Goal: Complete application form

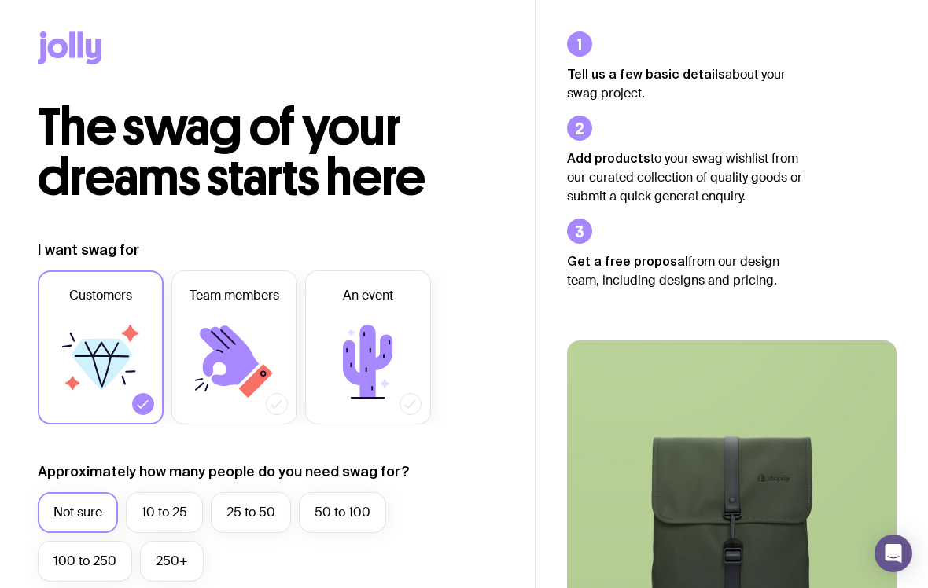
click at [93, 339] on icon at bounding box center [100, 361] width 94 height 94
click at [0, 0] on input "Customers" at bounding box center [0, 0] width 0 height 0
click at [348, 360] on icon at bounding box center [368, 361] width 50 height 73
click at [0, 0] on input "An event" at bounding box center [0, 0] width 0 height 0
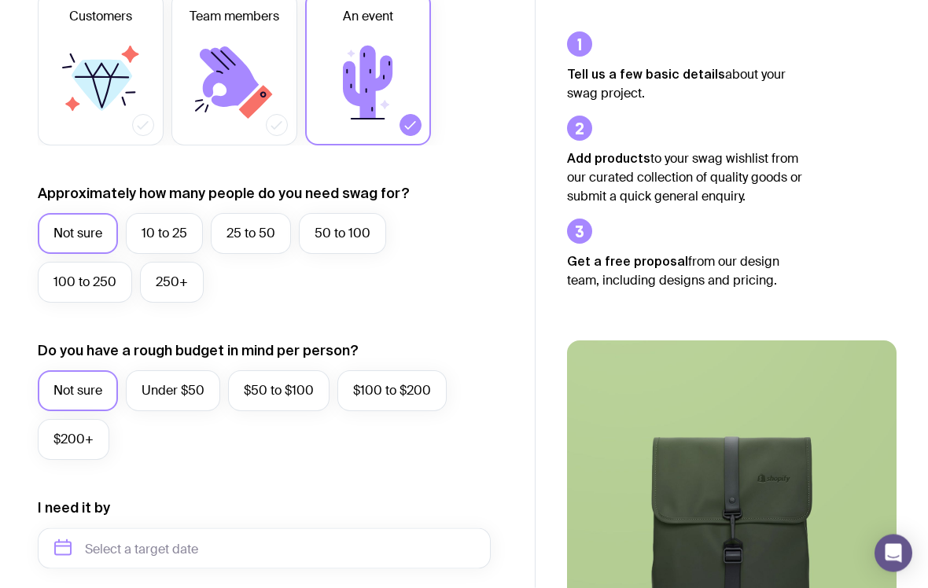
scroll to position [279, 0]
click at [157, 390] on label "Under $50" at bounding box center [173, 390] width 94 height 41
click at [0, 0] on input "Under $50" at bounding box center [0, 0] width 0 height 0
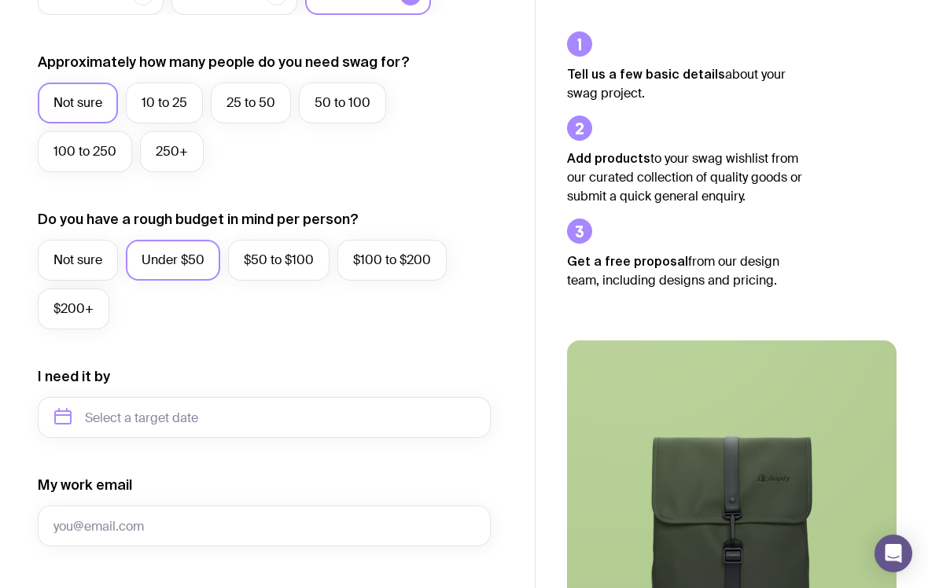
scroll to position [410, 0]
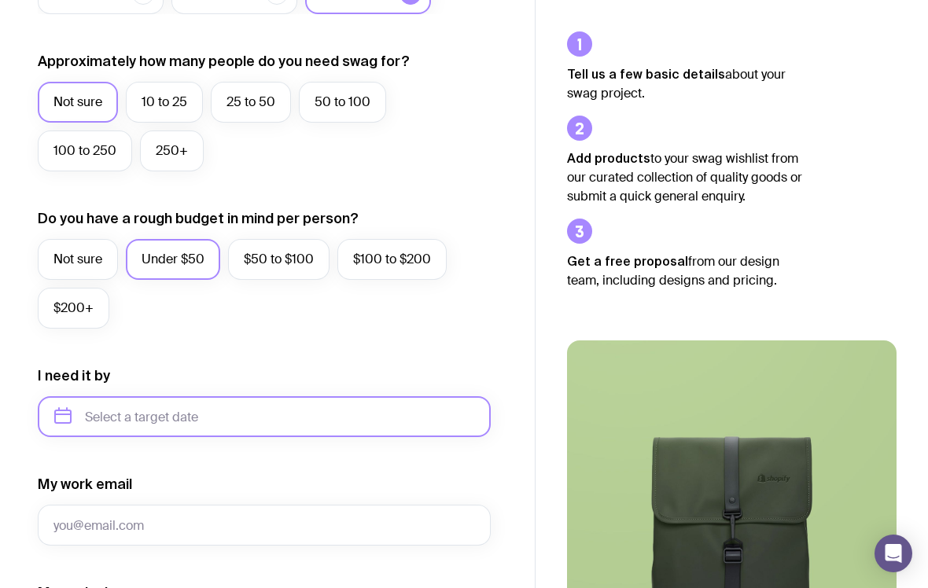
click at [112, 424] on input "text" at bounding box center [264, 416] width 453 height 41
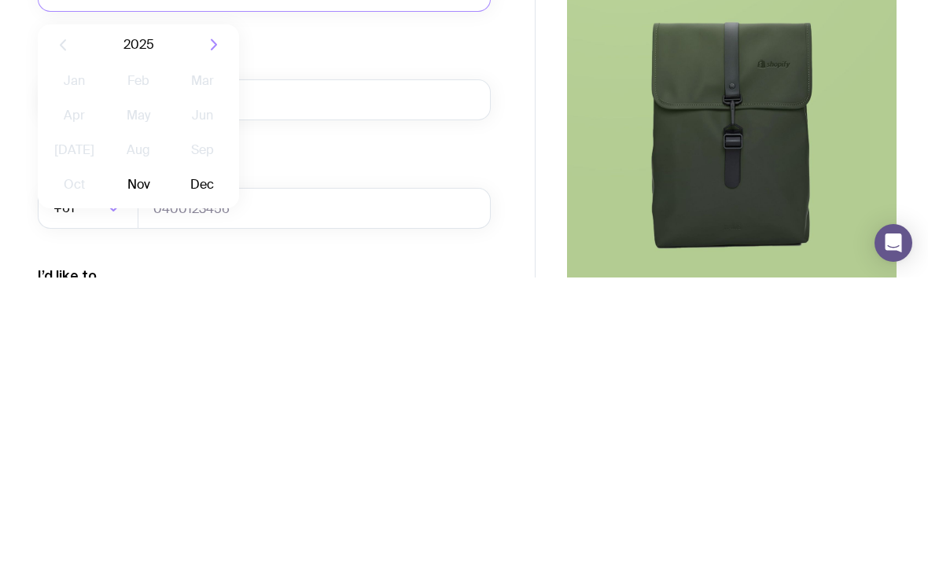
click at [134, 480] on button "Nov" at bounding box center [137, 495] width 57 height 31
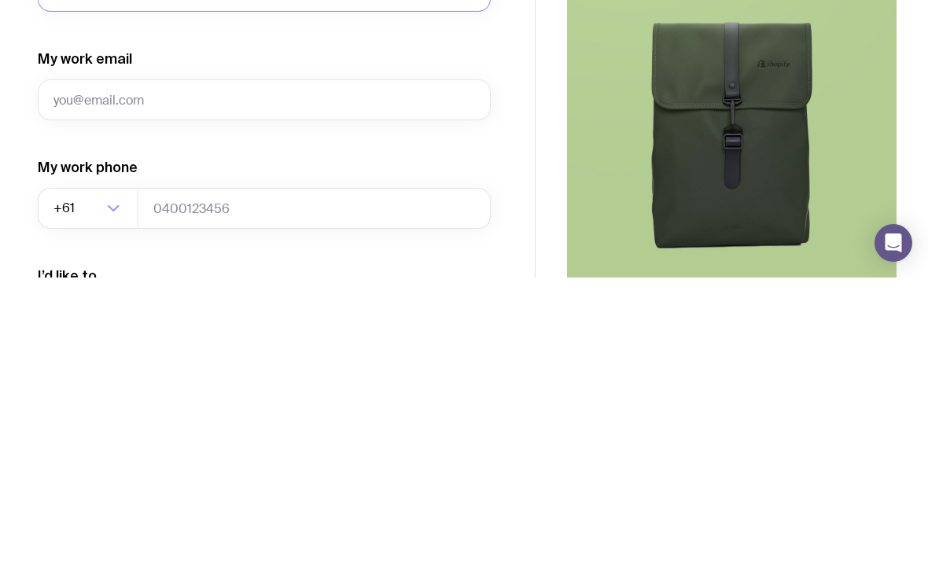
type input "[DATE]"
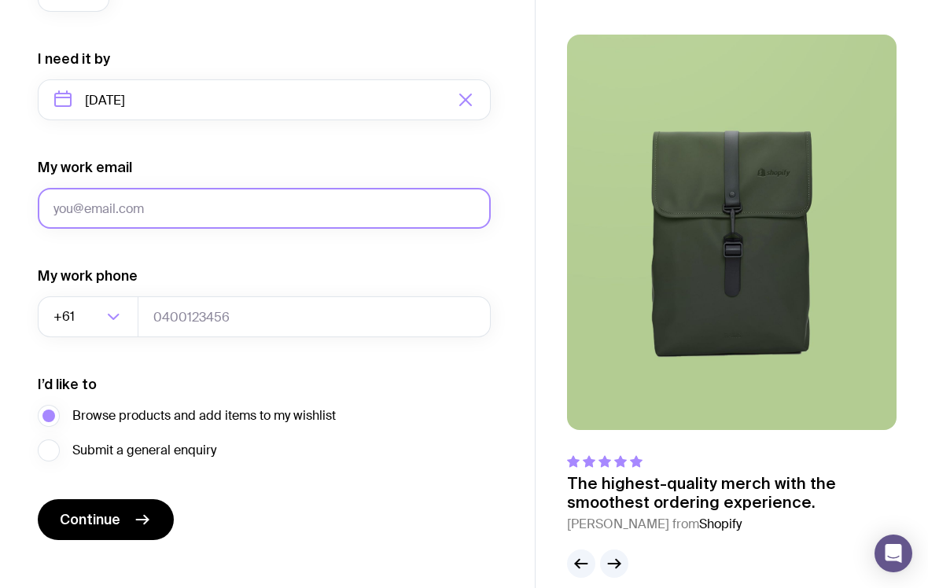
click at [81, 215] on input "My work email" at bounding box center [264, 208] width 453 height 41
click at [164, 213] on input "[PERSON_NAME]" at bounding box center [264, 208] width 453 height 41
click at [85, 211] on input "[PERSON_NAME][EMAIL_ADDRESS][DOMAIN_NAME]" at bounding box center [264, 208] width 453 height 41
type input "L"
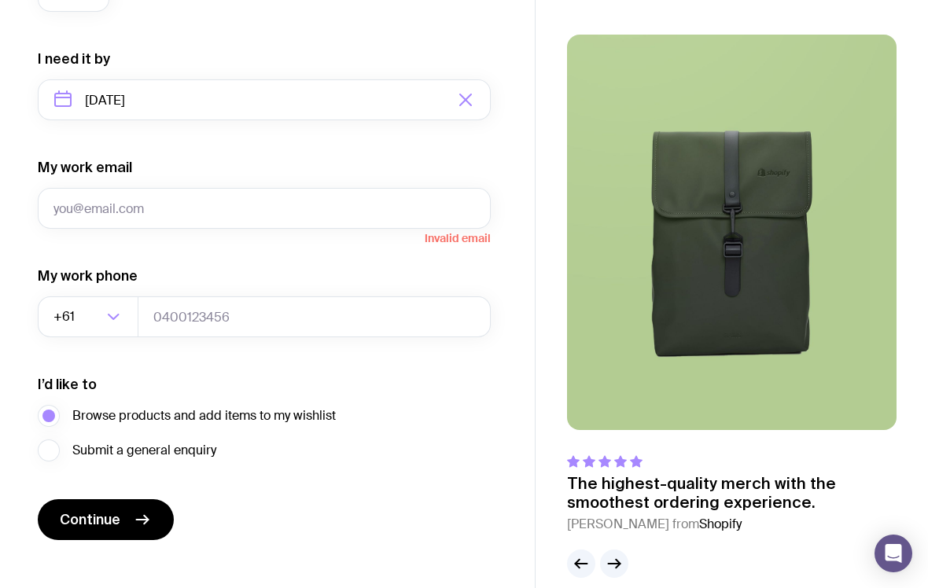
click at [95, 527] on span "Continue" at bounding box center [90, 519] width 61 height 19
click at [627, 568] on button "button" at bounding box center [614, 564] width 28 height 28
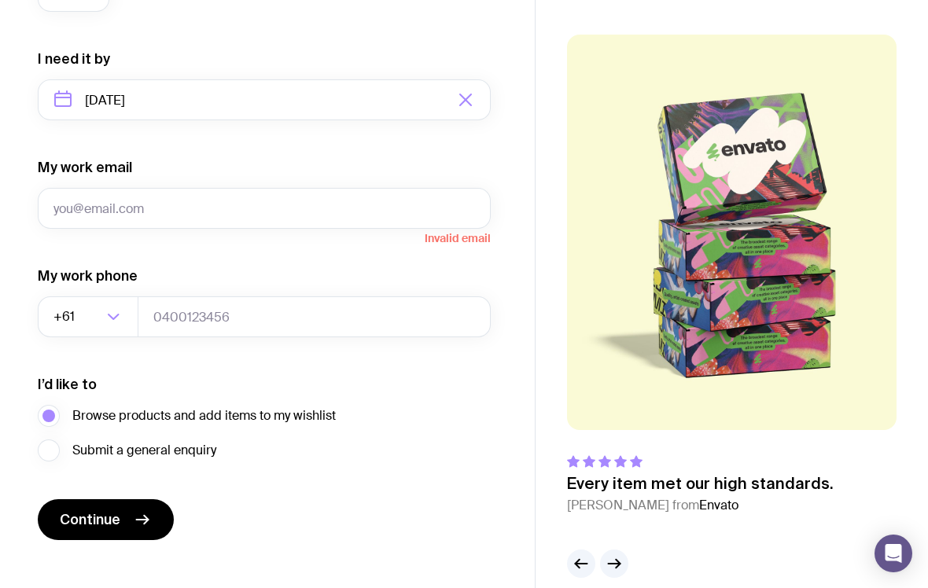
click at [624, 565] on button "button" at bounding box center [614, 564] width 28 height 28
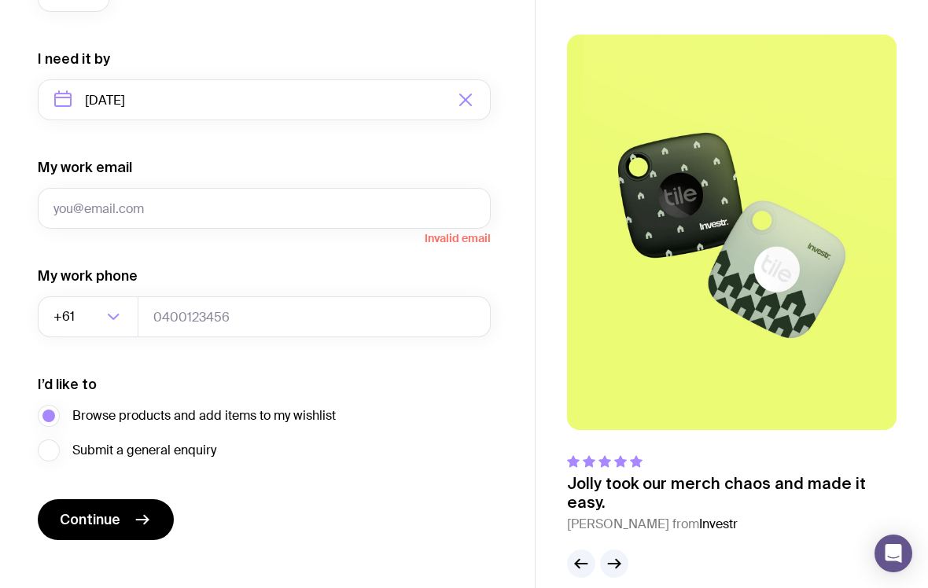
click at [623, 572] on button "button" at bounding box center [614, 564] width 28 height 28
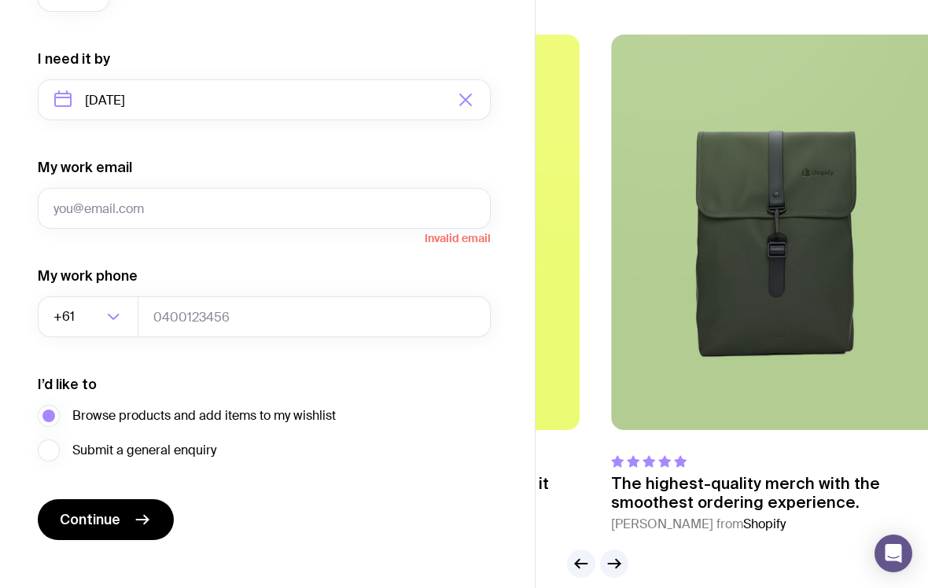
click at [623, 574] on button "button" at bounding box center [614, 564] width 28 height 28
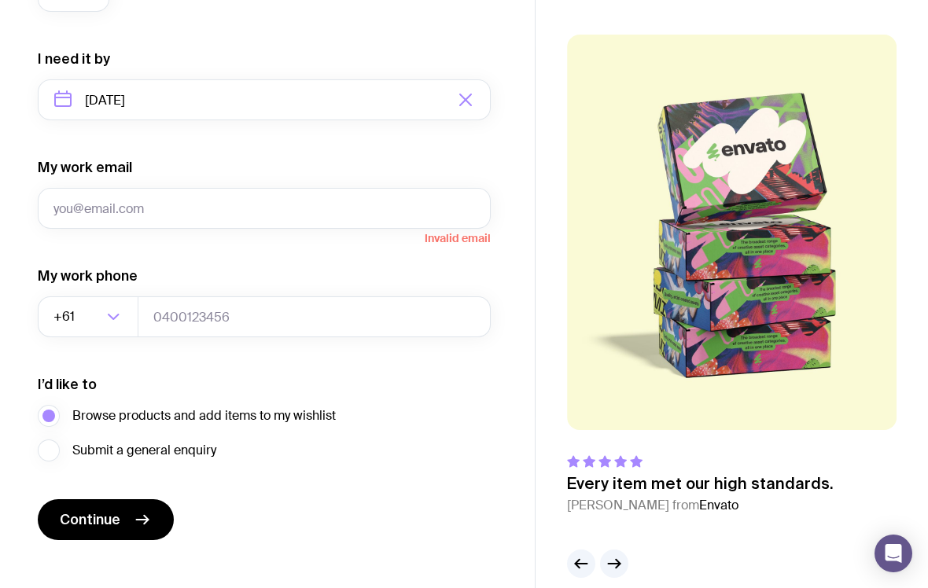
click at [634, 582] on div "Tell us a few basic details about your swag project. Add products to your swag …" at bounding box center [731, 151] width 392 height 915
click at [635, 583] on div "Tell us a few basic details about your swag project. Add products to your swag …" at bounding box center [731, 151] width 392 height 915
click at [637, 582] on div "Tell us a few basic details about your swag project. Add products to your swag …" at bounding box center [731, 151] width 392 height 915
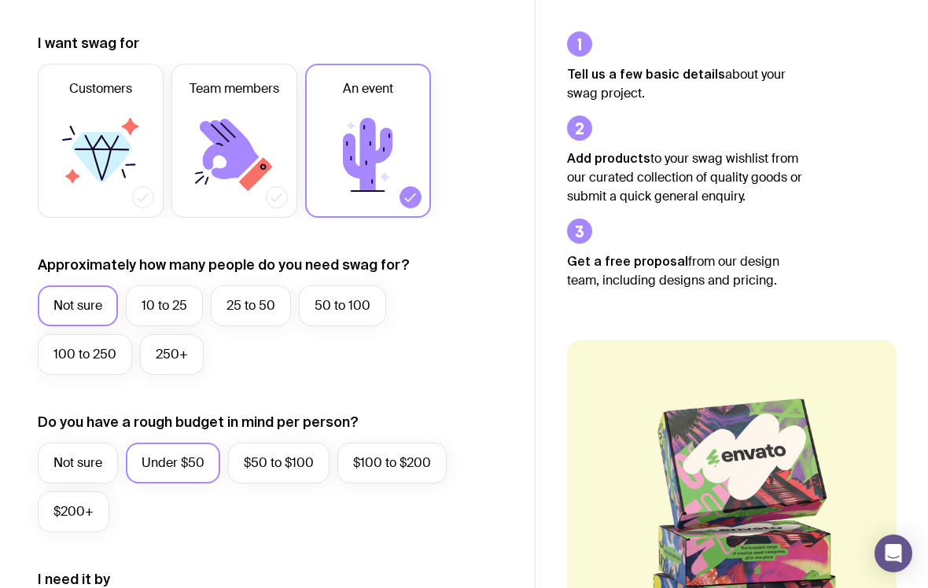
scroll to position [0, 0]
